Goal: Task Accomplishment & Management: Complete application form

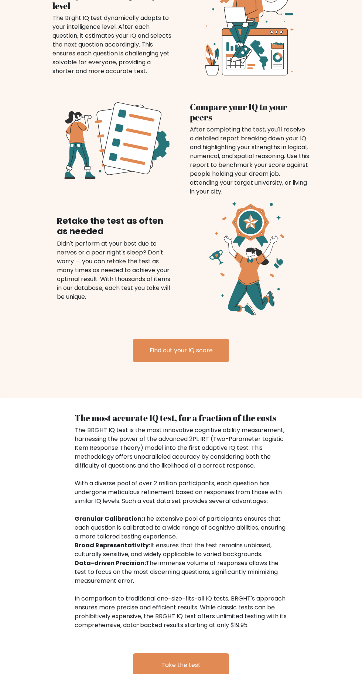
scroll to position [560, 0]
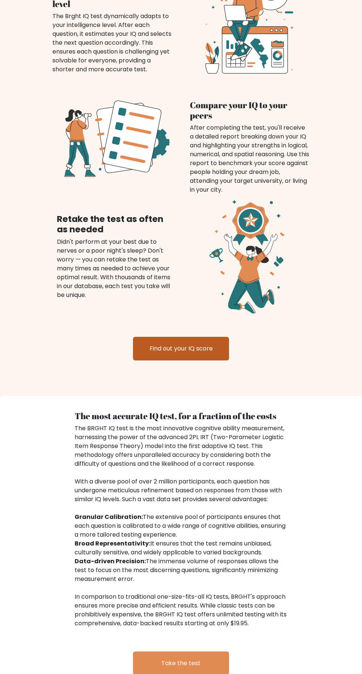
click at [210, 351] on link "Find out your IQ score" at bounding box center [181, 349] width 96 height 24
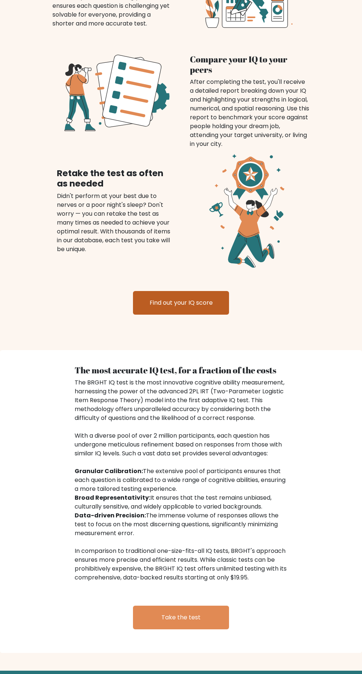
scroll to position [374, 0]
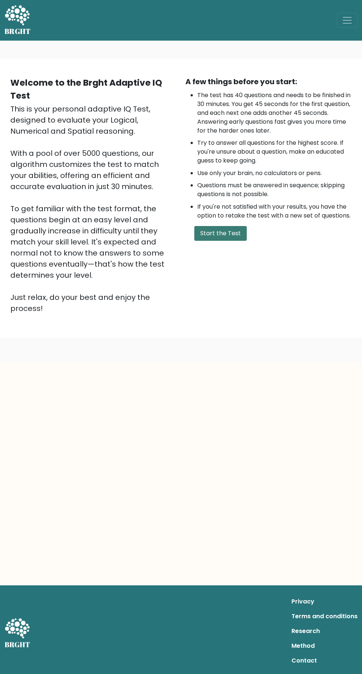
click at [231, 229] on button "Start the Test" at bounding box center [220, 233] width 52 height 15
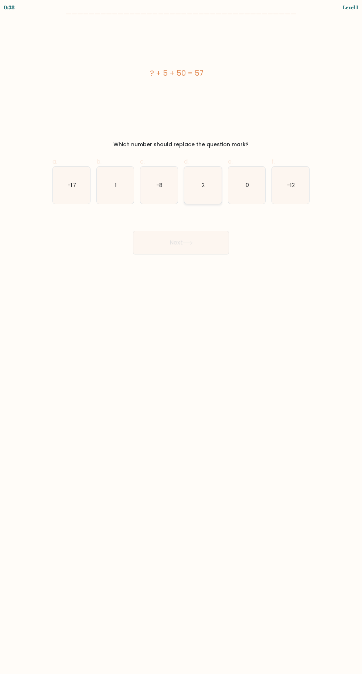
click at [203, 194] on icon "2" at bounding box center [202, 185] width 37 height 37
click at [181, 337] on input "d. 2" at bounding box center [181, 339] width 0 height 5
radio input "true"
click at [207, 246] on button "Next" at bounding box center [181, 243] width 96 height 24
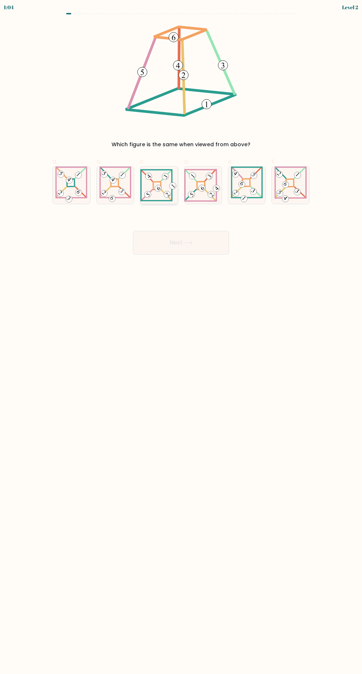
click at [149, 189] on icon at bounding box center [158, 185] width 37 height 32
click at [181, 337] on input "c." at bounding box center [181, 339] width 0 height 5
radio input "true"
click at [196, 236] on button "Next" at bounding box center [181, 243] width 96 height 24
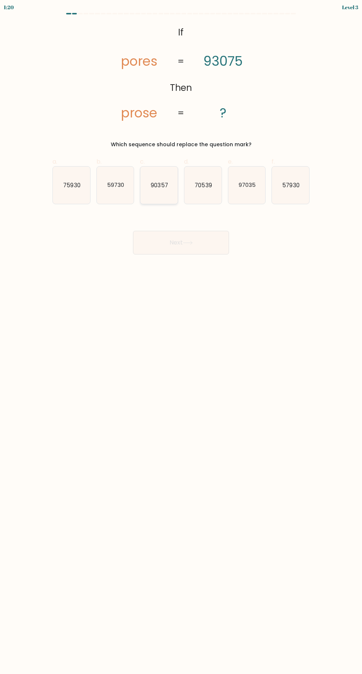
click at [165, 191] on icon "90357" at bounding box center [158, 185] width 37 height 37
click at [181, 337] on input "c. 90357" at bounding box center [181, 339] width 0 height 5
radio input "true"
click at [216, 239] on button "Next" at bounding box center [181, 243] width 96 height 24
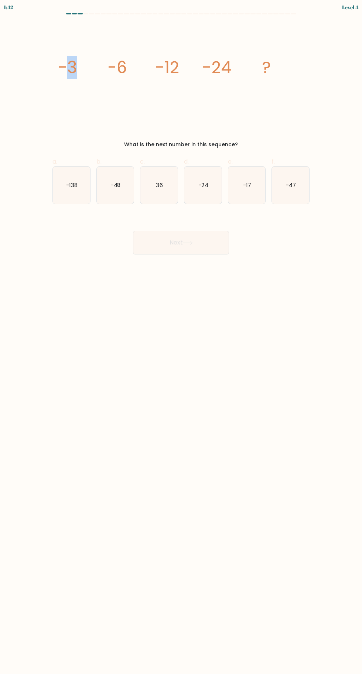
click at [268, 113] on icon "image/svg+xml -3 -6 -12 -24 ?" at bounding box center [181, 73] width 248 height 100
click at [284, 94] on icon "image/svg+xml -3 -6 -12 -24 ?" at bounding box center [181, 73] width 248 height 100
click at [65, 112] on icon "image/svg+xml -3 -6 -12 -24 ?" at bounding box center [181, 73] width 248 height 100
copy body "1:06 Level 4 image/svg+xml -3 -6 -12 -24 ? What is the next number in this sequ…"
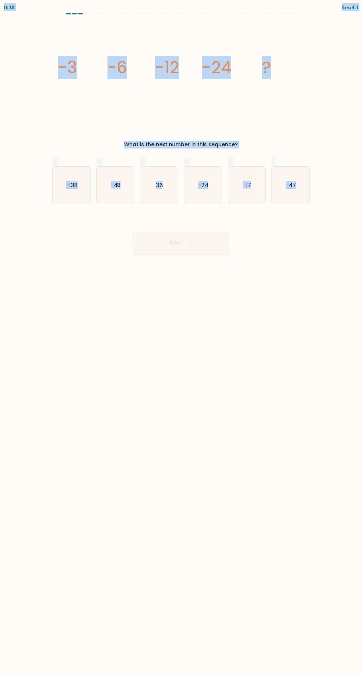
copy body "0:50 Level 4 image/svg+xml -3 -6 -12 -24 ? What is the next number in this sequ…"
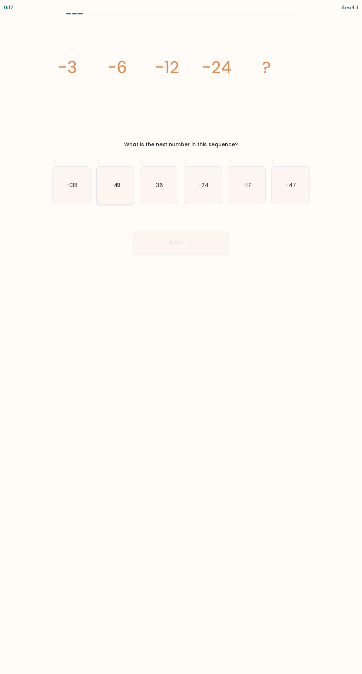
click at [125, 190] on icon "-48" at bounding box center [115, 185] width 37 height 37
click at [181, 337] on input "b. -48" at bounding box center [181, 339] width 0 height 5
radio input "true"
click at [177, 241] on button "Next" at bounding box center [181, 243] width 96 height 24
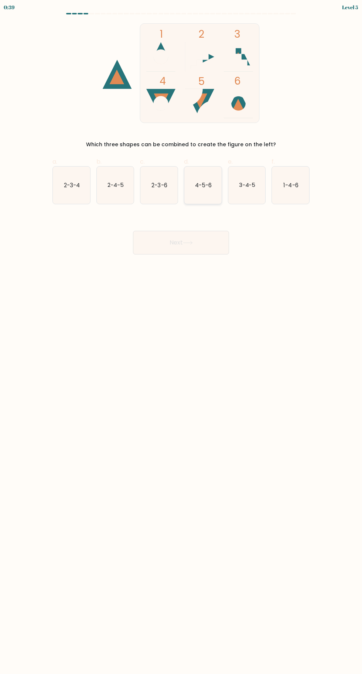
click at [221, 198] on icon "4-5-6" at bounding box center [202, 185] width 37 height 37
click at [181, 337] on input "d. 4-5-6" at bounding box center [181, 339] width 0 height 5
radio input "true"
click at [205, 246] on button "Next" at bounding box center [181, 243] width 96 height 24
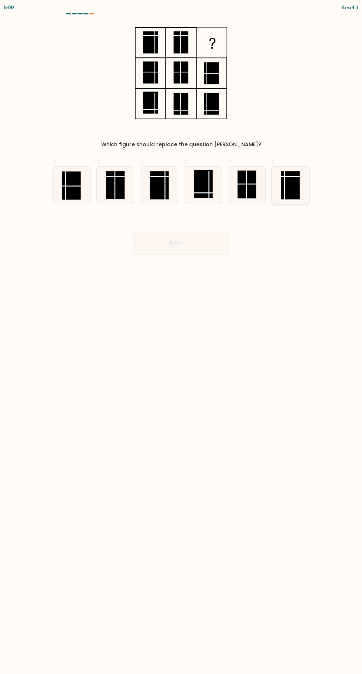
click at [296, 190] on rect at bounding box center [290, 185] width 19 height 28
click at [181, 337] on input "f." at bounding box center [181, 339] width 0 height 5
radio input "true"
click at [217, 246] on button "Next" at bounding box center [181, 243] width 96 height 24
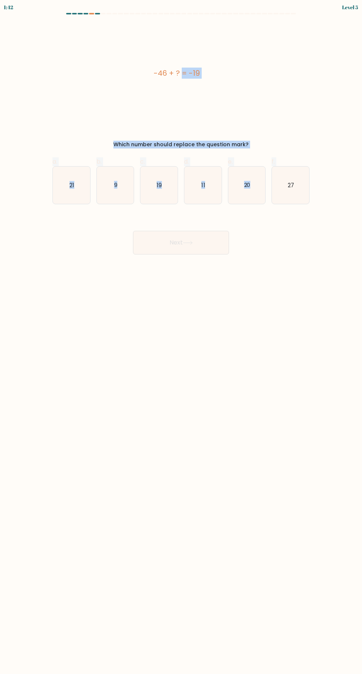
copy form "-46 + ? = -19 Which number should replace the question mark? a. 21 b. 9 c. 19 d…"
click at [288, 192] on icon "27" at bounding box center [290, 185] width 37 height 37
click at [181, 337] on input "f. 27" at bounding box center [181, 339] width 0 height 5
radio input "true"
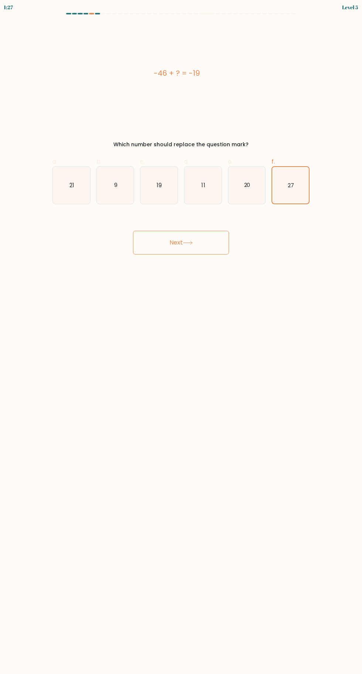
click at [216, 245] on button "Next" at bounding box center [181, 243] width 96 height 24
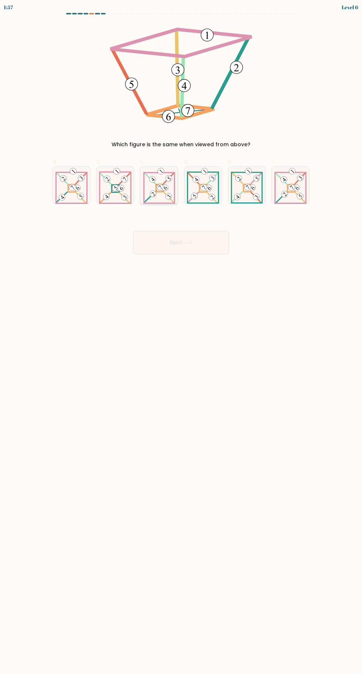
click at [168, 197] on 889 at bounding box center [168, 196] width 9 height 9
click at [181, 337] on input "c." at bounding box center [181, 339] width 0 height 5
radio input "true"
click at [212, 247] on button "Next" at bounding box center [181, 243] width 96 height 24
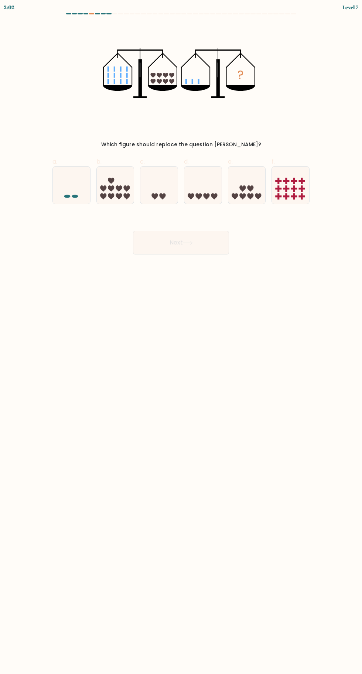
click at [280, 248] on div "Next" at bounding box center [181, 233] width 266 height 41
click at [198, 197] on icon at bounding box center [198, 196] width 6 height 6
click at [181, 337] on input "d." at bounding box center [181, 339] width 0 height 5
radio input "true"
click at [278, 181] on rect at bounding box center [279, 181] width 6 height 2
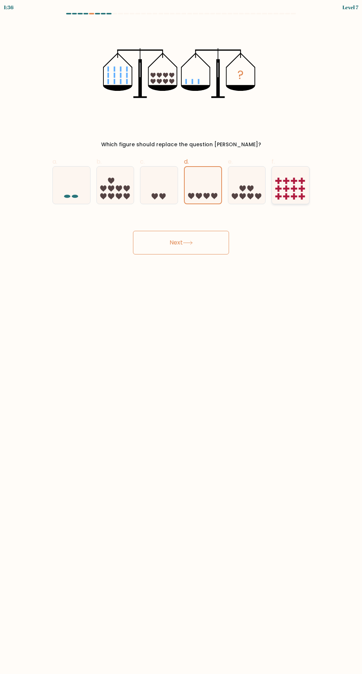
click at [181, 337] on input "f." at bounding box center [181, 339] width 0 height 5
radio input "true"
click at [206, 246] on button "Next" at bounding box center [181, 243] width 96 height 24
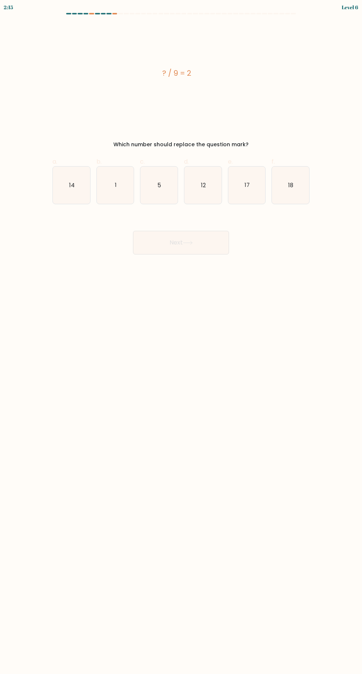
copy div "? / 9 = 2"
click at [300, 186] on icon "18" at bounding box center [290, 185] width 37 height 37
click at [181, 337] on input "f. 18" at bounding box center [181, 339] width 0 height 5
radio input "true"
click at [206, 238] on button "Next" at bounding box center [181, 243] width 96 height 24
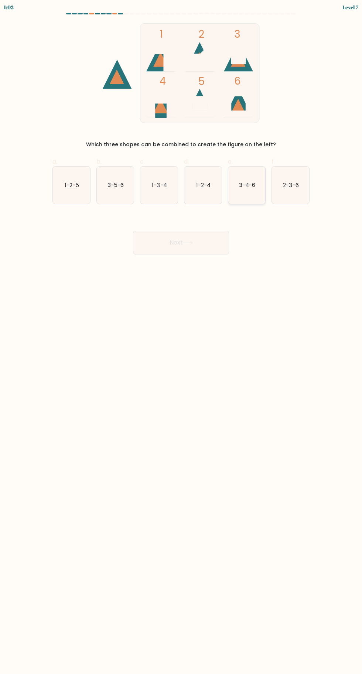
click at [244, 184] on text "3-4-6" at bounding box center [247, 185] width 16 height 8
click at [181, 337] on input "e. 3-4-6" at bounding box center [181, 339] width 0 height 5
radio input "true"
click at [217, 242] on button "Next" at bounding box center [181, 243] width 96 height 24
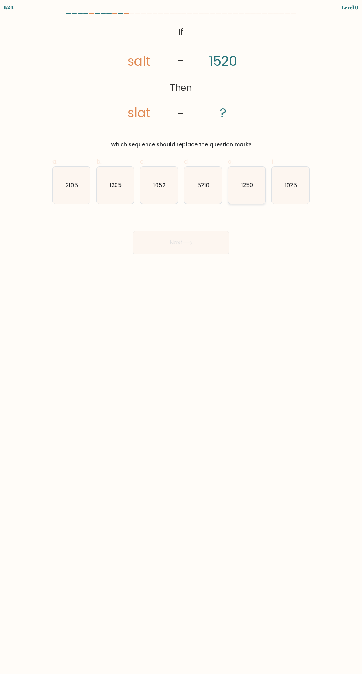
click at [255, 190] on icon "1250" at bounding box center [246, 185] width 37 height 37
click at [181, 337] on input "e. 1250" at bounding box center [181, 339] width 0 height 5
radio input "true"
click at [210, 238] on button "Next" at bounding box center [181, 243] width 96 height 24
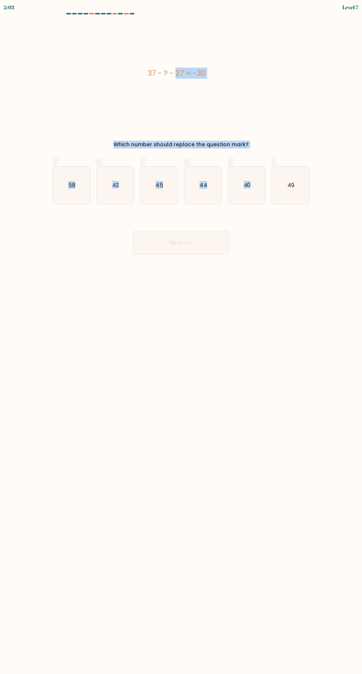
copy form "37 - ? - 27 = -30 Which number should replace the question mark? a. 58 b. 42 c.…"
click at [256, 187] on icon "40" at bounding box center [246, 185] width 37 height 37
click at [181, 337] on input "e. 40" at bounding box center [181, 339] width 0 height 5
radio input "true"
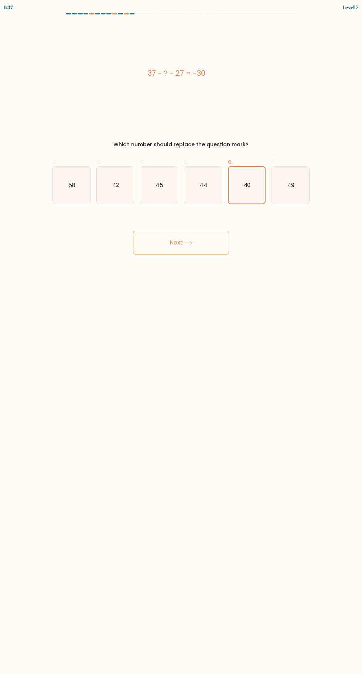
click at [205, 243] on button "Next" at bounding box center [181, 243] width 96 height 24
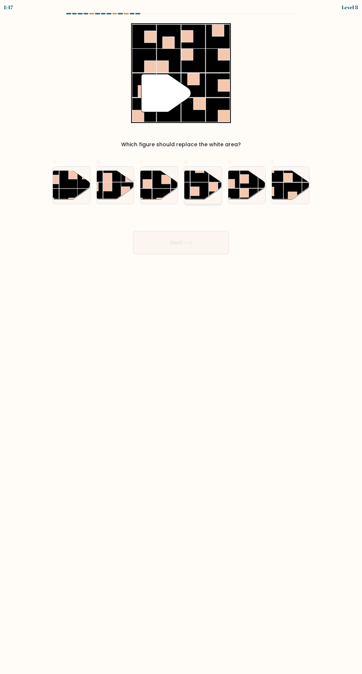
click at [203, 194] on rect at bounding box center [199, 191] width 18 height 18
click at [181, 337] on input "d." at bounding box center [181, 339] width 0 height 5
radio input "true"
click at [201, 240] on button "Next" at bounding box center [181, 243] width 96 height 24
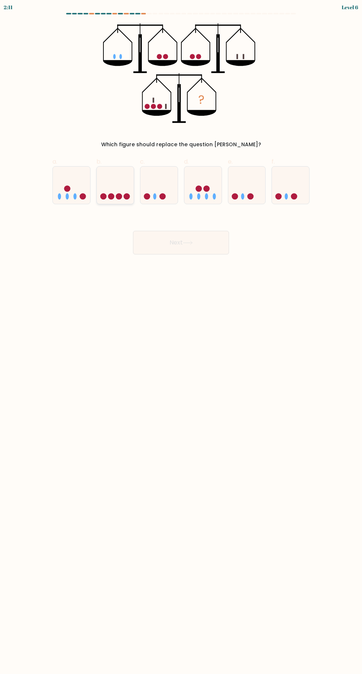
click at [102, 197] on circle at bounding box center [103, 196] width 6 height 6
click at [181, 337] on input "b." at bounding box center [181, 339] width 0 height 5
radio input "true"
click at [59, 197] on ellipse at bounding box center [59, 196] width 3 height 6
click at [181, 337] on input "a." at bounding box center [181, 339] width 0 height 5
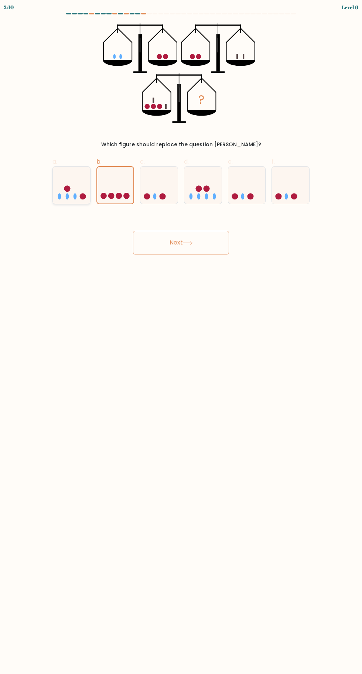
radio input "true"
click at [225, 244] on button "Next" at bounding box center [181, 243] width 96 height 24
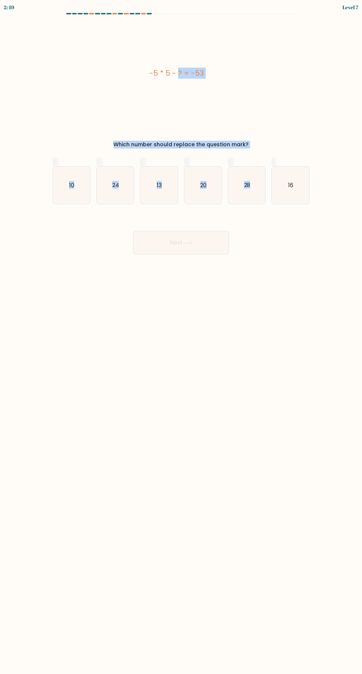
copy form "-5 * 5 - ? = -53 Which number should replace the question mark? a. 10 b. 24 c. …"
click at [243, 192] on icon "28" at bounding box center [246, 185] width 37 height 37
click at [181, 337] on input "e. 28" at bounding box center [181, 339] width 0 height 5
radio input "true"
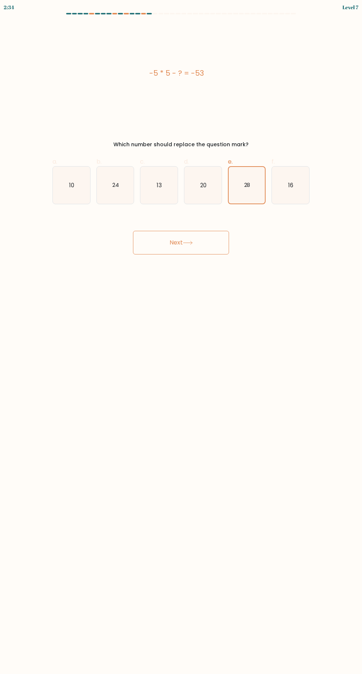
click at [199, 242] on button "Next" at bounding box center [181, 243] width 96 height 24
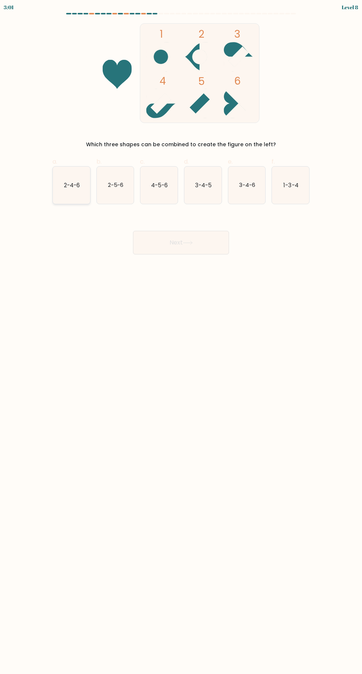
click at [65, 202] on icon "2-4-6" at bounding box center [71, 185] width 37 height 37
click at [181, 337] on input "a. 2-4-6" at bounding box center [181, 339] width 0 height 5
radio input "true"
click at [207, 251] on button "Next" at bounding box center [181, 243] width 96 height 24
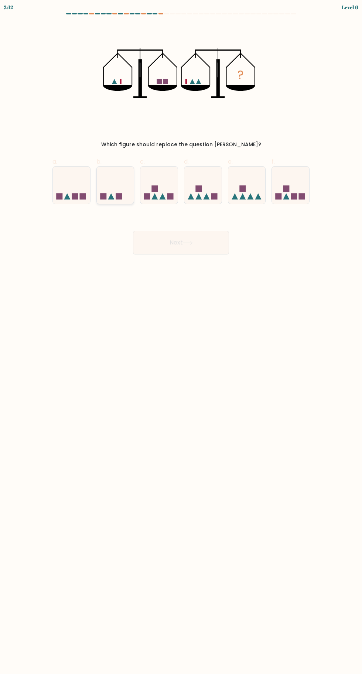
click at [119, 194] on rect at bounding box center [119, 196] width 6 height 6
click at [181, 337] on input "b." at bounding box center [181, 339] width 0 height 5
radio input "true"
click at [193, 251] on button "Next" at bounding box center [181, 243] width 96 height 24
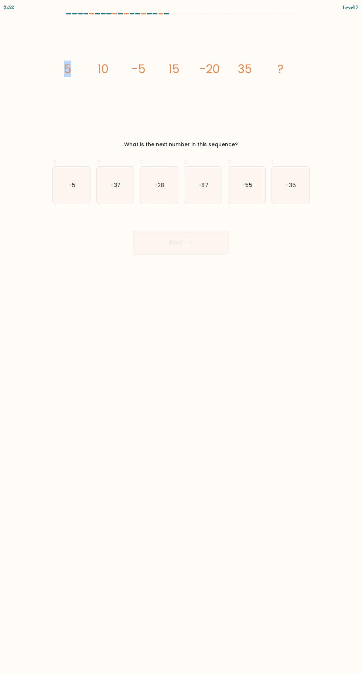
click at [100, 113] on icon "image/svg+xml 5 10 -5 15 -20 35 ?" at bounding box center [181, 73] width 248 height 100
click at [83, 130] on div "image/svg+xml 5 10 -5 15 -20 35 ? What is the next number in this sequence?" at bounding box center [181, 85] width 266 height 125
copy body "3:46 Level 7 image/svg+xml 5 10 -5 15 -20 35 ? What is the next number in this …"
click at [250, 190] on icon "-55" at bounding box center [246, 185] width 37 height 37
click at [181, 337] on input "e. -55" at bounding box center [181, 339] width 0 height 5
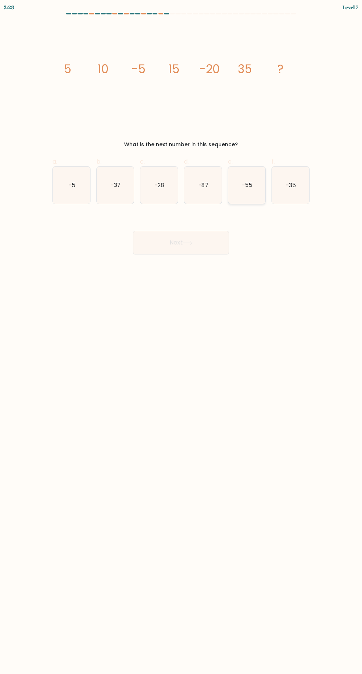
radio input "true"
click at [190, 242] on icon at bounding box center [187, 242] width 9 height 3
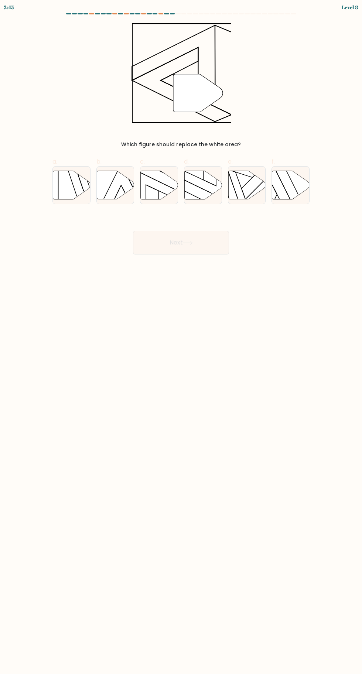
click at [271, 167] on div "f." at bounding box center [291, 180] width 44 height 47
click at [195, 195] on icon at bounding box center [202, 185] width 37 height 28
click at [181, 337] on input "d." at bounding box center [181, 339] width 0 height 5
radio input "true"
click at [217, 250] on button "Next" at bounding box center [181, 243] width 96 height 24
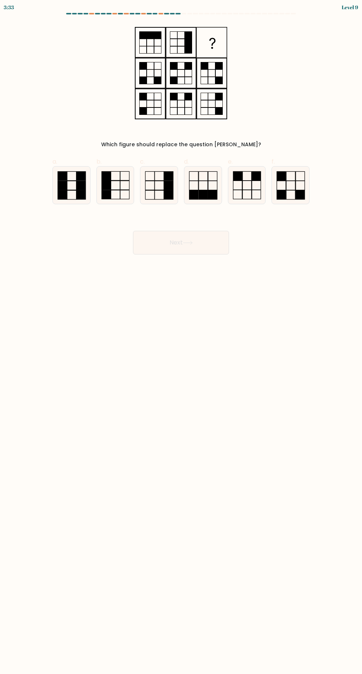
click at [201, 239] on button "Next" at bounding box center [181, 243] width 96 height 24
click at [203, 192] on rect at bounding box center [203, 194] width 9 height 9
click at [181, 337] on input "d." at bounding box center [181, 339] width 0 height 5
radio input "true"
click at [205, 246] on button "Next" at bounding box center [181, 243] width 96 height 24
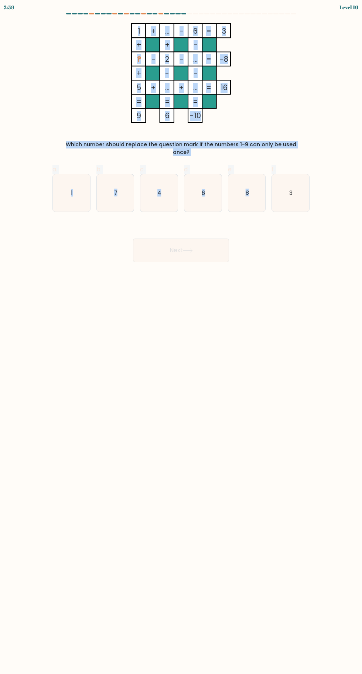
copy form "1 + ... - 6 3 + + - ? - 2 - ... -8 + - - 5 + ... + ... = 16 = = = = 9 6 -10 = W…"
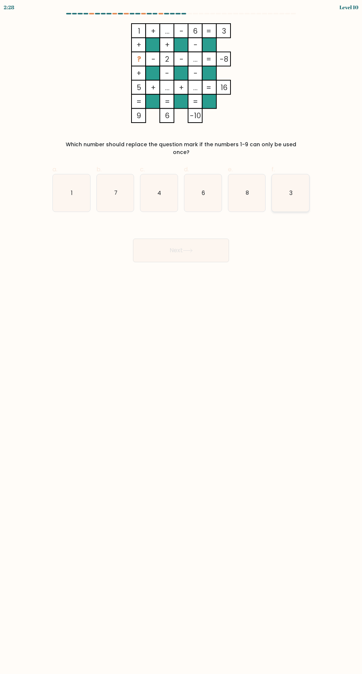
click at [299, 184] on icon "3" at bounding box center [290, 192] width 37 height 37
click at [181, 337] on input "f. 3" at bounding box center [181, 339] width 0 height 5
radio input "true"
click at [201, 242] on button "Next" at bounding box center [181, 251] width 96 height 24
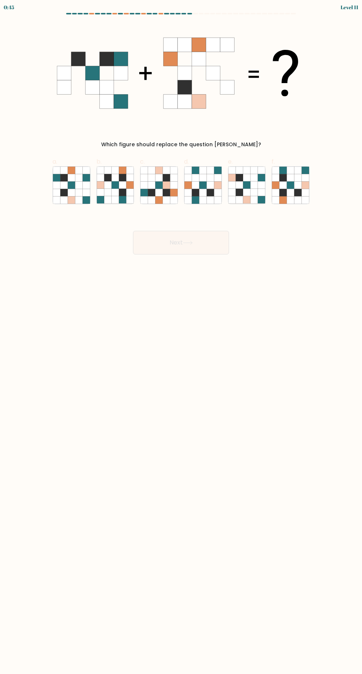
click at [275, 65] on icon at bounding box center [181, 73] width 248 height 100
click at [99, 159] on span "b." at bounding box center [98, 161] width 5 height 8
click at [181, 337] on input "b." at bounding box center [181, 339] width 0 height 5
radio input "true"
click at [81, 176] on icon at bounding box center [78, 177] width 7 height 7
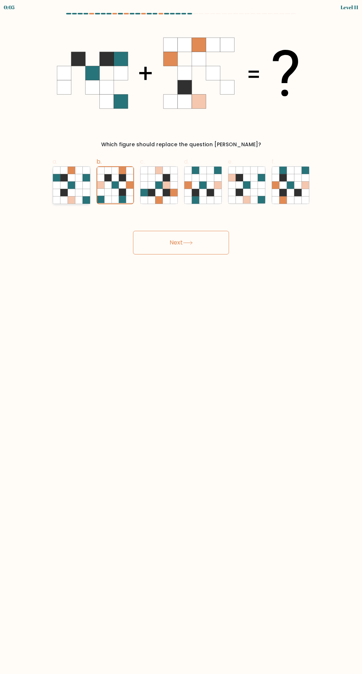
click at [181, 337] on input "a." at bounding box center [181, 339] width 0 height 5
radio input "true"
click at [210, 244] on button "Next" at bounding box center [181, 243] width 96 height 24
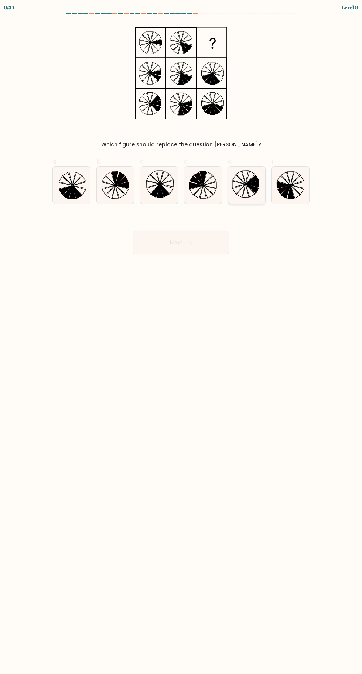
click at [250, 188] on icon at bounding box center [252, 188] width 13 height 9
click at [181, 337] on input "e." at bounding box center [181, 339] width 0 height 5
radio input "true"
click at [195, 240] on button "Next" at bounding box center [181, 243] width 96 height 24
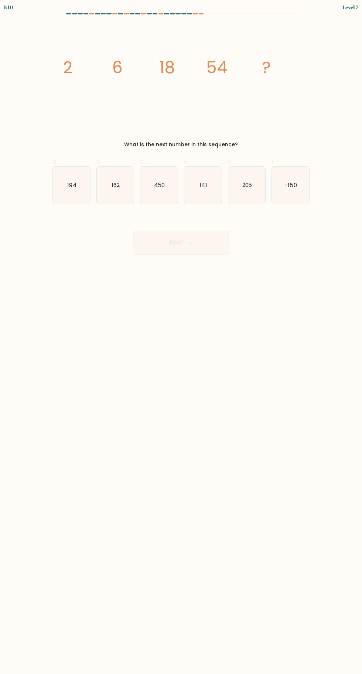
copy body "1:12 Level 7 image/svg+xml 2 6 18 54 ? What is the next number in this sequence…"
click at [118, 195] on icon "162" at bounding box center [115, 185] width 37 height 37
click at [181, 337] on input "b. 162" at bounding box center [181, 339] width 0 height 5
radio input "true"
click at [208, 239] on button "Next" at bounding box center [181, 243] width 96 height 24
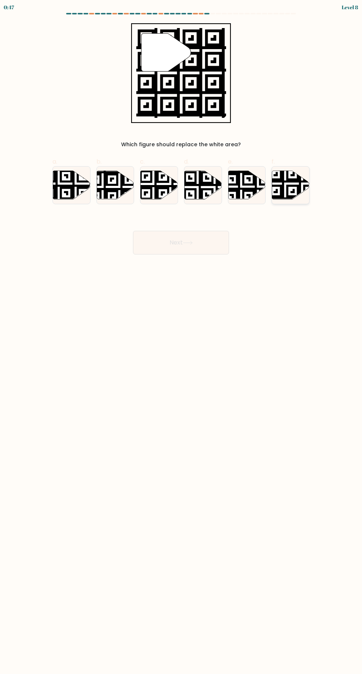
click at [303, 190] on icon at bounding box center [303, 201] width 68 height 68
click at [181, 337] on input "f." at bounding box center [181, 339] width 0 height 5
radio input "true"
click at [207, 253] on button "Next" at bounding box center [181, 243] width 96 height 24
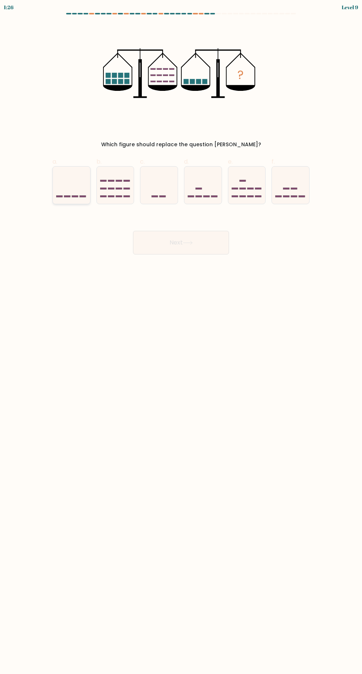
click at [87, 192] on icon at bounding box center [71, 185] width 37 height 31
click at [181, 337] on input "a." at bounding box center [181, 339] width 0 height 5
radio input "true"
click at [207, 248] on button "Next" at bounding box center [181, 243] width 96 height 24
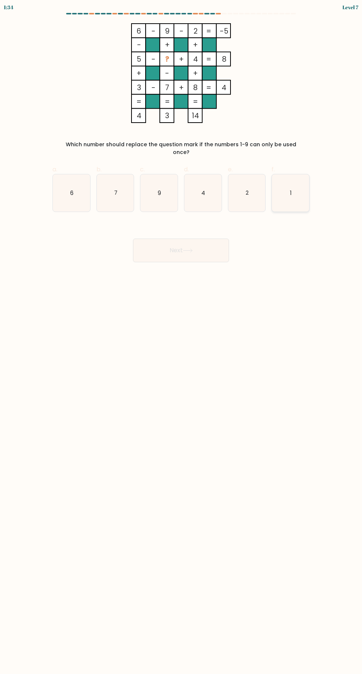
click at [289, 174] on icon "1" at bounding box center [290, 192] width 37 height 37
click at [181, 337] on input "f. 1" at bounding box center [181, 339] width 0 height 5
radio input "true"
click at [217, 239] on button "Next" at bounding box center [181, 251] width 96 height 24
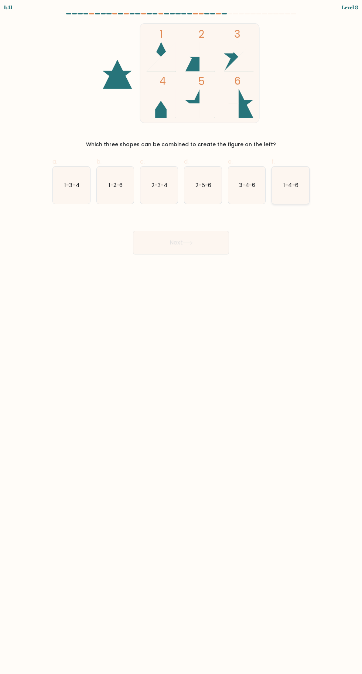
click at [276, 179] on icon "1-4-6" at bounding box center [290, 185] width 37 height 37
click at [181, 337] on input "f. 1-4-6" at bounding box center [181, 339] width 0 height 5
radio input "true"
click at [200, 237] on button "Next" at bounding box center [181, 243] width 96 height 24
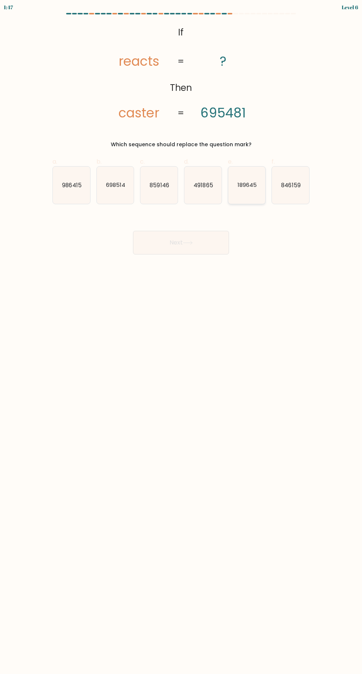
click at [247, 192] on icon "189645" at bounding box center [246, 185] width 37 height 37
click at [181, 337] on input "e. 189645" at bounding box center [181, 339] width 0 height 5
radio input "true"
click at [205, 242] on button "Next" at bounding box center [181, 243] width 96 height 24
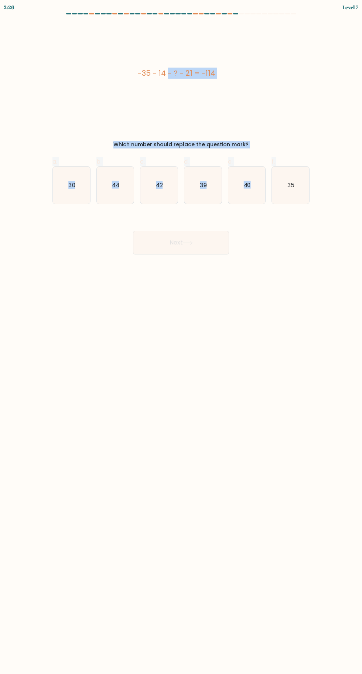
copy form "-35 - 14 - ? - 21 = -114 Which number should replace the question mark? a. 30 b…"
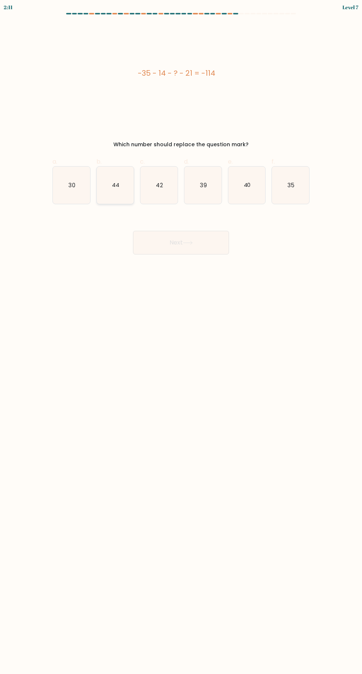
click at [124, 193] on icon "44" at bounding box center [115, 185] width 37 height 37
click at [181, 337] on input "b. 44" at bounding box center [181, 339] width 0 height 5
radio input "true"
click at [221, 250] on button "Next" at bounding box center [181, 243] width 96 height 24
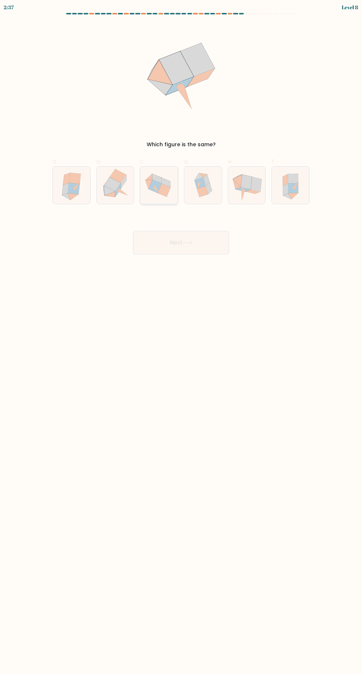
click at [143, 174] on icon at bounding box center [158, 185] width 37 height 34
click at [181, 337] on input "c." at bounding box center [181, 339] width 0 height 5
radio input "true"
click at [122, 167] on icon at bounding box center [115, 185] width 37 height 37
click at [181, 337] on input "b." at bounding box center [181, 339] width 0 height 5
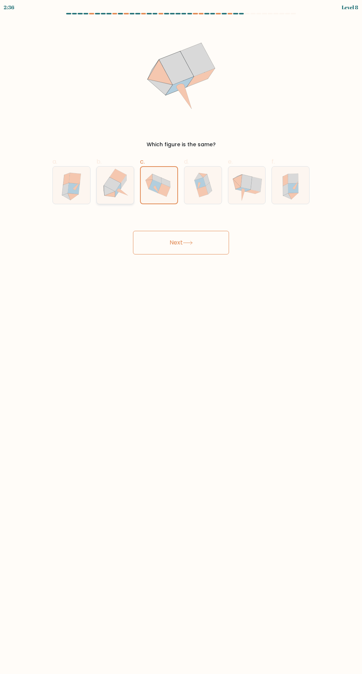
radio input "true"
click at [114, 195] on icon at bounding box center [110, 194] width 10 height 6
click at [181, 337] on input "b." at bounding box center [181, 339] width 0 height 5
click at [214, 245] on button "Next" at bounding box center [181, 243] width 96 height 24
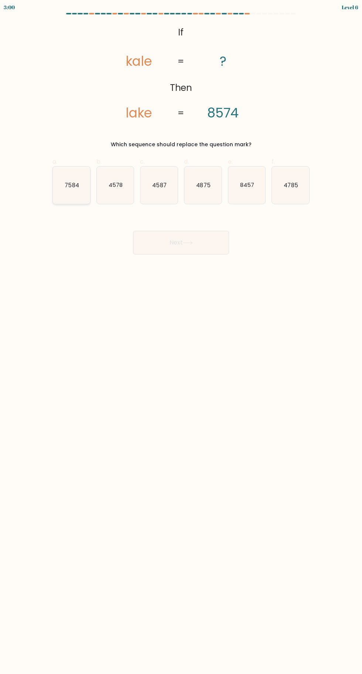
click at [69, 180] on icon "7584" at bounding box center [71, 185] width 37 height 37
click at [181, 337] on input "a. 7584" at bounding box center [181, 339] width 0 height 5
radio input "true"
click at [208, 235] on button "Next" at bounding box center [181, 243] width 96 height 24
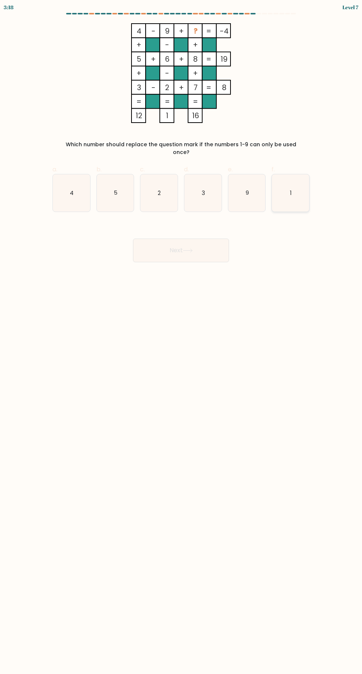
click at [293, 197] on icon "1" at bounding box center [290, 192] width 37 height 37
click at [181, 337] on input "f. 1" at bounding box center [181, 339] width 0 height 5
radio input "true"
click at [210, 244] on button "Next" at bounding box center [181, 251] width 96 height 24
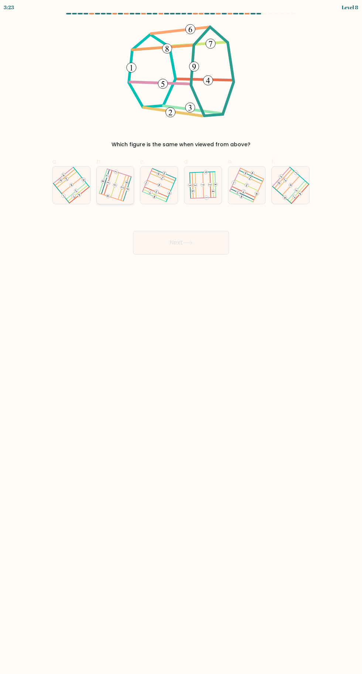
click at [100, 191] on 578 at bounding box center [103, 181] width 8 height 24
click at [181, 337] on input "b." at bounding box center [181, 339] width 0 height 5
radio input "true"
click at [83, 180] on 211 at bounding box center [84, 180] width 6 height 6
click at [181, 337] on input "a." at bounding box center [181, 339] width 0 height 5
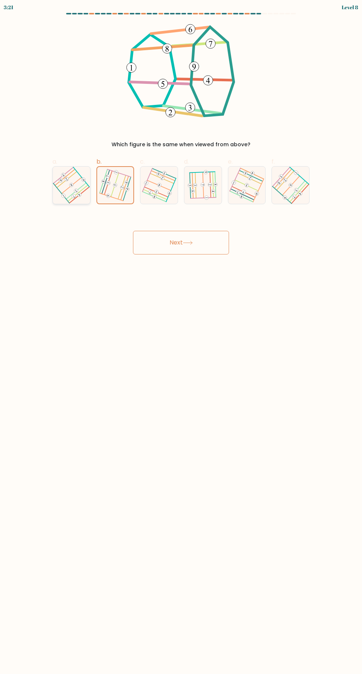
radio input "true"
click at [194, 240] on button "Next" at bounding box center [181, 243] width 96 height 24
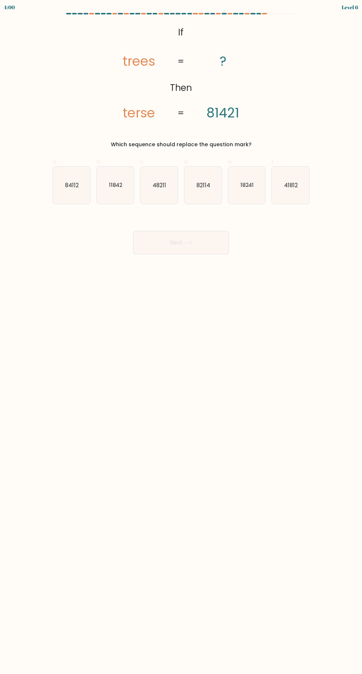
click at [336, 278] on body "4:00 Level 6 If" at bounding box center [181, 337] width 362 height 674
click at [69, 188] on text "84112" at bounding box center [72, 185] width 14 height 8
click at [181, 337] on input "a. 84112" at bounding box center [181, 339] width 0 height 5
radio input "true"
click at [199, 243] on button "Next" at bounding box center [181, 243] width 96 height 24
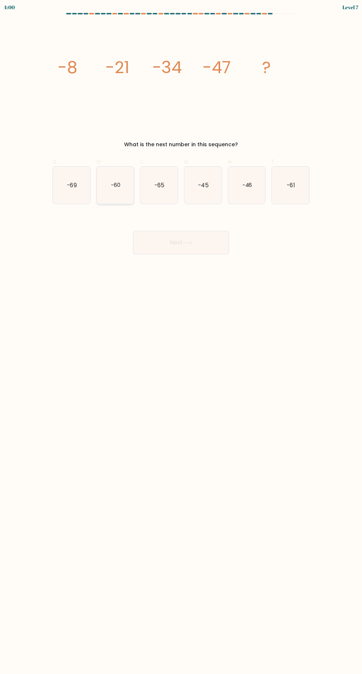
click at [118, 190] on icon "-60" at bounding box center [115, 185] width 37 height 37
click at [181, 337] on input "b. -60" at bounding box center [181, 339] width 0 height 5
radio input "true"
click at [204, 238] on button "Next" at bounding box center [181, 243] width 96 height 24
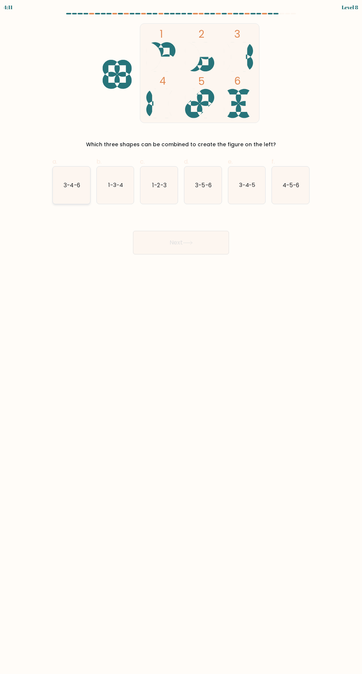
click at [86, 185] on icon "3-4-6" at bounding box center [71, 185] width 37 height 37
click at [181, 337] on input "a. 3-4-6" at bounding box center [181, 339] width 0 height 5
radio input "true"
click at [204, 242] on button "Next" at bounding box center [181, 243] width 96 height 24
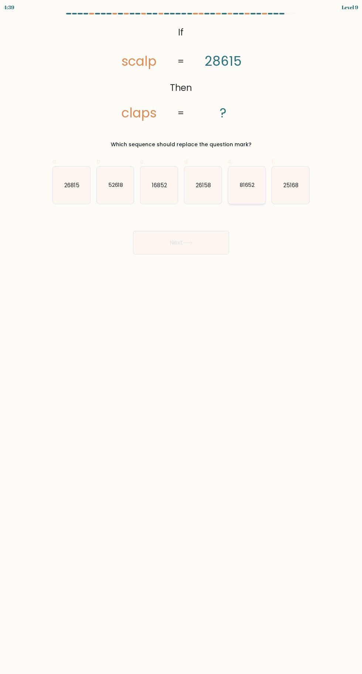
click at [254, 186] on text "81652" at bounding box center [246, 185] width 15 height 8
click at [181, 337] on input "e. 81652" at bounding box center [181, 339] width 0 height 5
radio input "true"
click at [214, 236] on button "Next" at bounding box center [181, 243] width 96 height 24
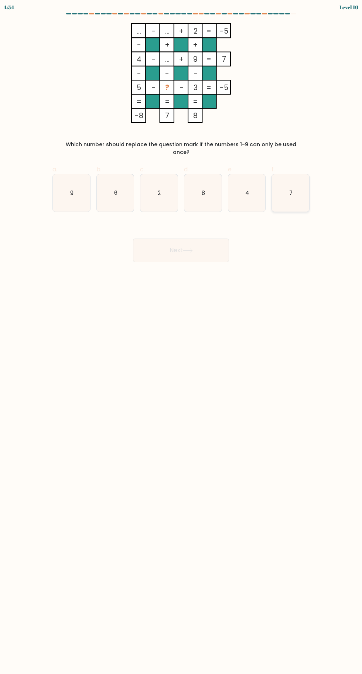
click at [289, 181] on icon "7" at bounding box center [290, 192] width 37 height 37
click at [181, 337] on input "f. 7" at bounding box center [181, 339] width 0 height 5
radio input "true"
click at [208, 244] on button "Next" at bounding box center [181, 251] width 96 height 24
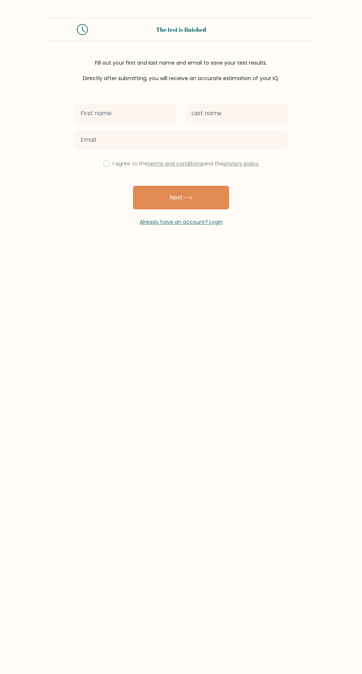
click at [157, 116] on input "text" at bounding box center [126, 113] width 102 height 21
type input "Shaira"
click at [239, 114] on input "text" at bounding box center [236, 113] width 102 height 21
click at [234, 110] on input "L" at bounding box center [236, 113] width 102 height 21
type input "Loregas"
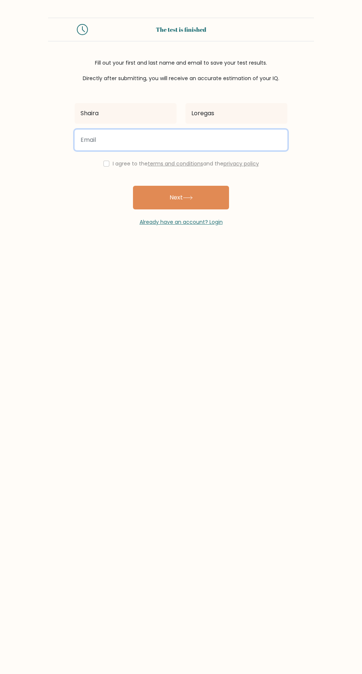
click at [231, 142] on input "email" at bounding box center [181, 140] width 213 height 21
type input "shairadespa@gmail.com"
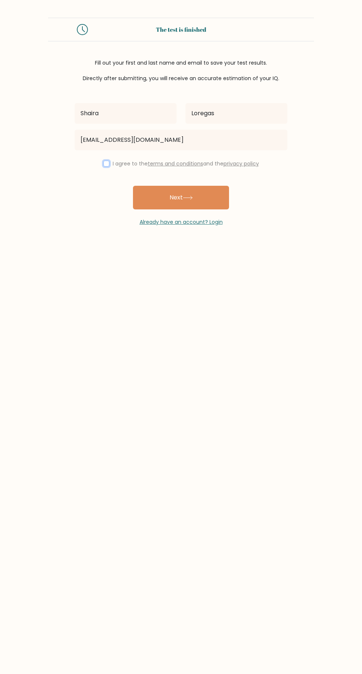
click at [104, 163] on input "checkbox" at bounding box center [106, 164] width 6 height 6
checkbox input "true"
click at [218, 194] on button "Next" at bounding box center [181, 198] width 96 height 24
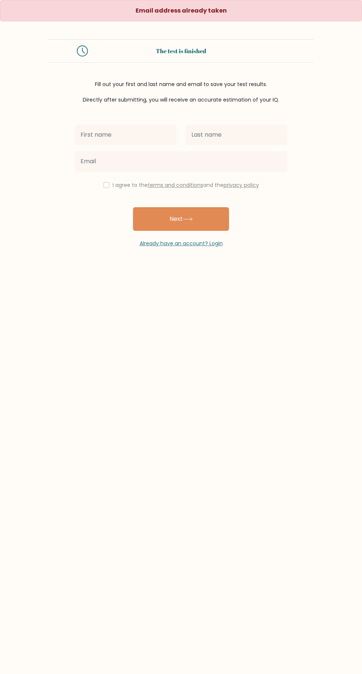
click at [202, 260] on div "Email address already taken The test is finished Fill out your first and last n…" at bounding box center [181, 132] width 362 height 265
click at [198, 243] on link "Already have an account? Login" at bounding box center [181, 243] width 83 height 7
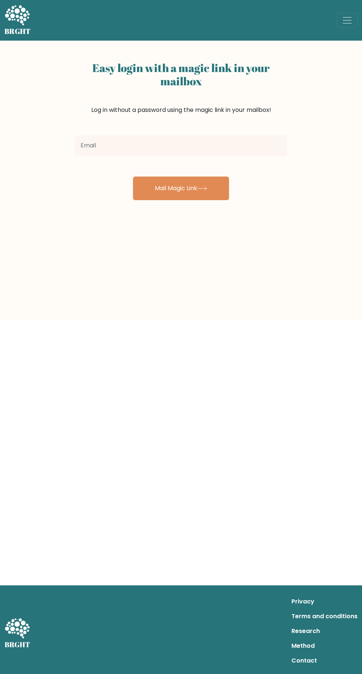
click at [250, 146] on input "email" at bounding box center [181, 145] width 213 height 21
type input "[EMAIL_ADDRESS][DOMAIN_NAME]"
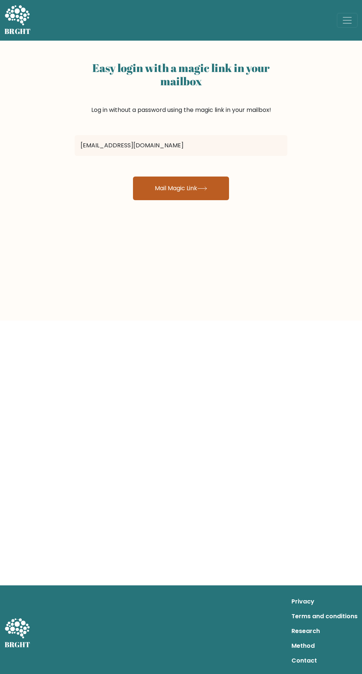
click at [211, 194] on button "Mail Magic Link" at bounding box center [181, 189] width 96 height 24
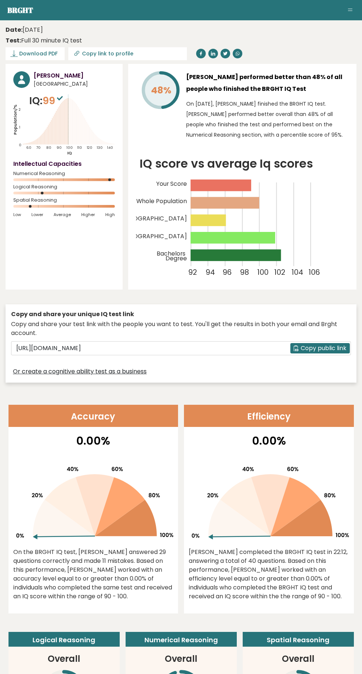
click at [51, 97] on span "99" at bounding box center [53, 101] width 22 height 14
click at [43, 27] on time "Date: August 24, 2025" at bounding box center [24, 29] width 37 height 9
click at [16, 15] on link "Brght" at bounding box center [20, 10] width 26 height 10
click at [347, 10] on button "Toggle navigation" at bounding box center [350, 10] width 9 height 9
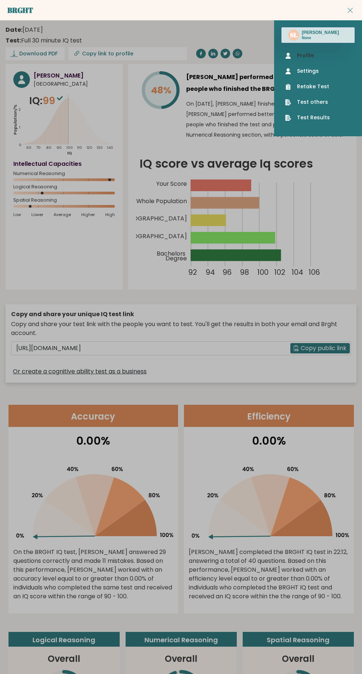
click at [326, 57] on link "Profile" at bounding box center [318, 56] width 66 height 8
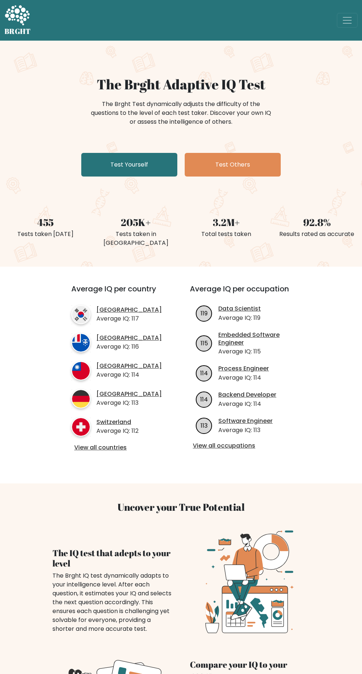
click at [16, 28] on h5 "BRGHT" at bounding box center [17, 31] width 27 height 9
click at [346, 20] on span "Toggle navigation" at bounding box center [347, 20] width 11 height 11
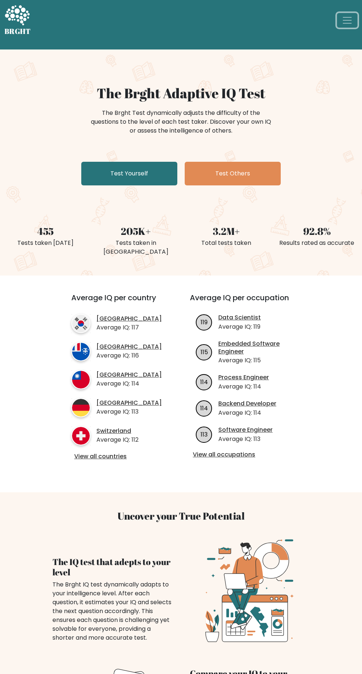
click at [337, 24] on button "Toggle navigation" at bounding box center [347, 20] width 21 height 15
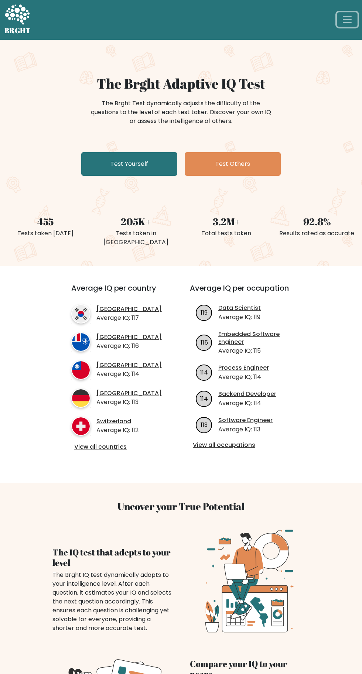
scroll to position [2, 0]
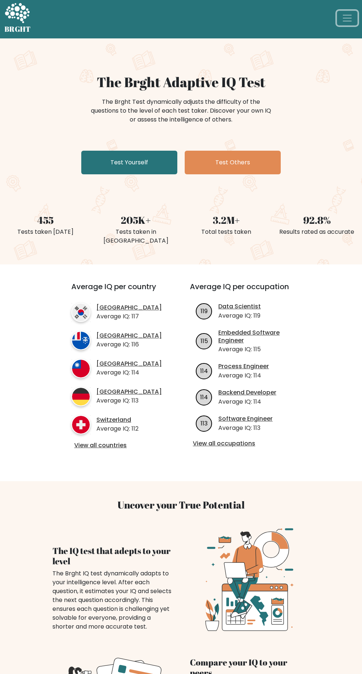
click at [341, 22] on button "Toggle navigation" at bounding box center [347, 18] width 21 height 15
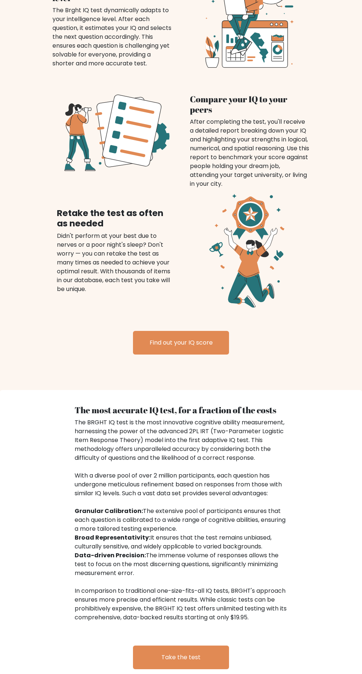
scroll to position [566, 0]
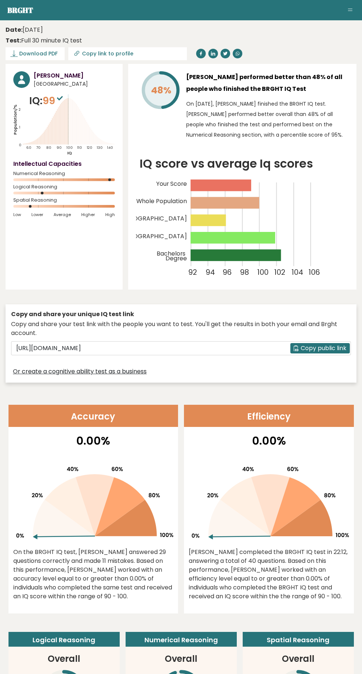
click at [348, 10] on button "Toggle navigation" at bounding box center [350, 10] width 9 height 9
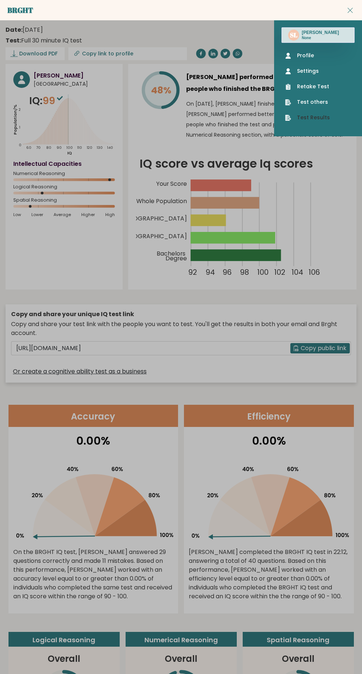
click at [327, 117] on link "Test Results" at bounding box center [318, 118] width 66 height 8
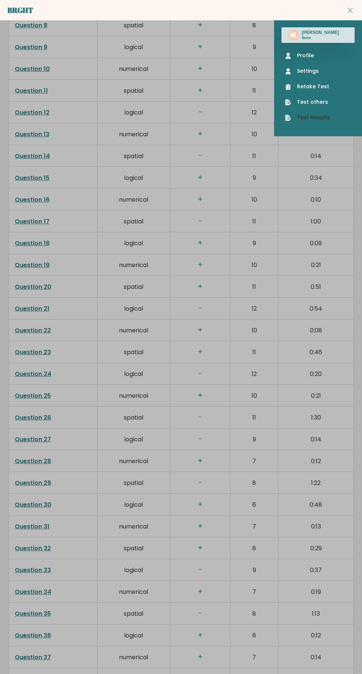
scroll to position [1704, 0]
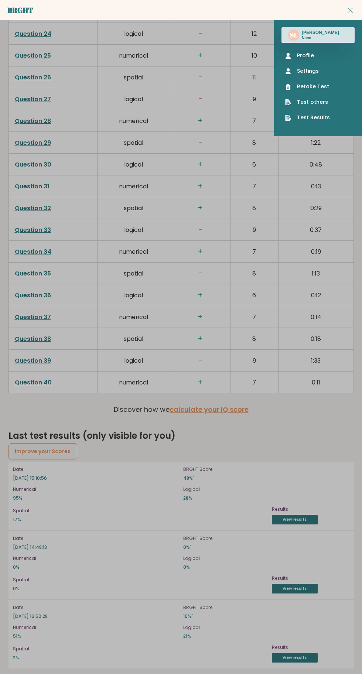
click at [241, 475] on p "48% *" at bounding box center [266, 478] width 166 height 7
click at [330, 89] on link "Retake Test" at bounding box center [318, 87] width 66 height 8
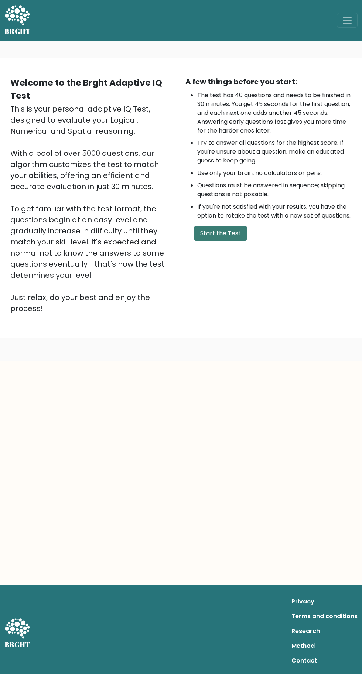
click at [219, 233] on button "Start the Test" at bounding box center [220, 233] width 52 height 15
